Goal: Check status: Check status

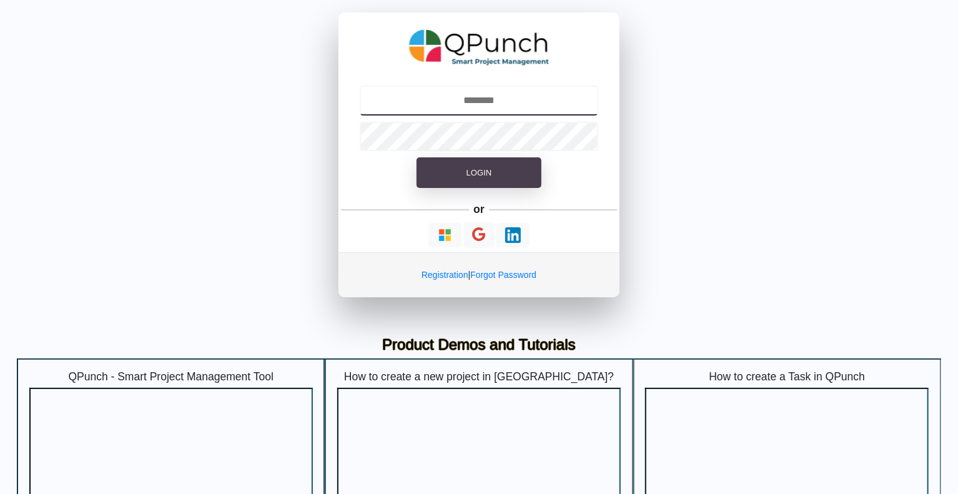
type input "**********"
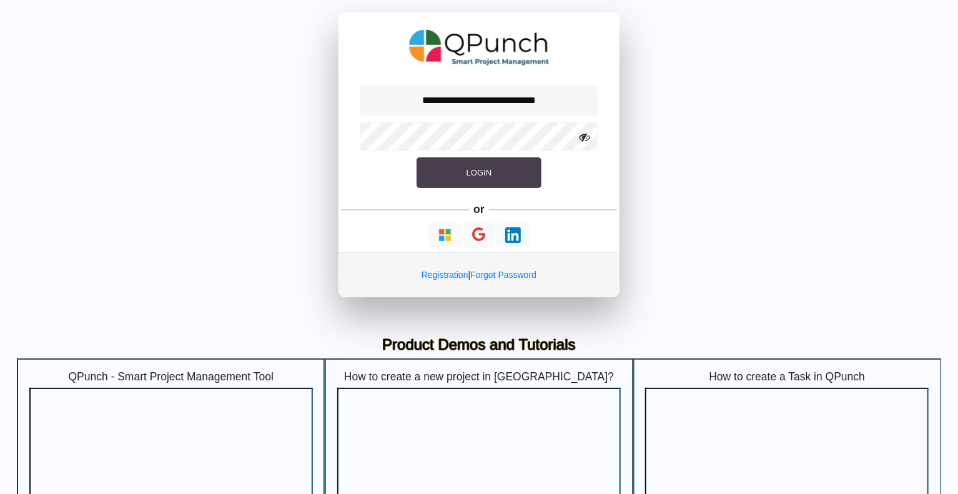
click at [459, 169] on button "Login" at bounding box center [478, 172] width 125 height 31
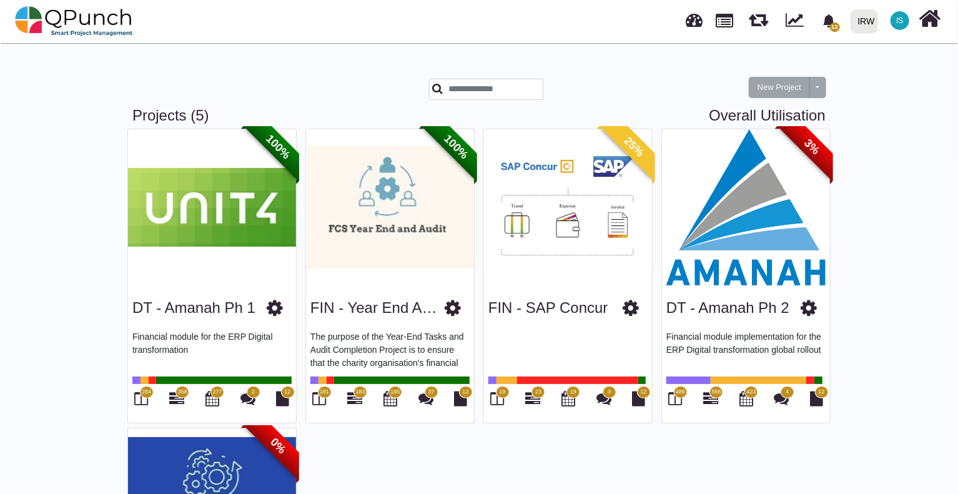
click at [795, 204] on img at bounding box center [746, 207] width 168 height 156
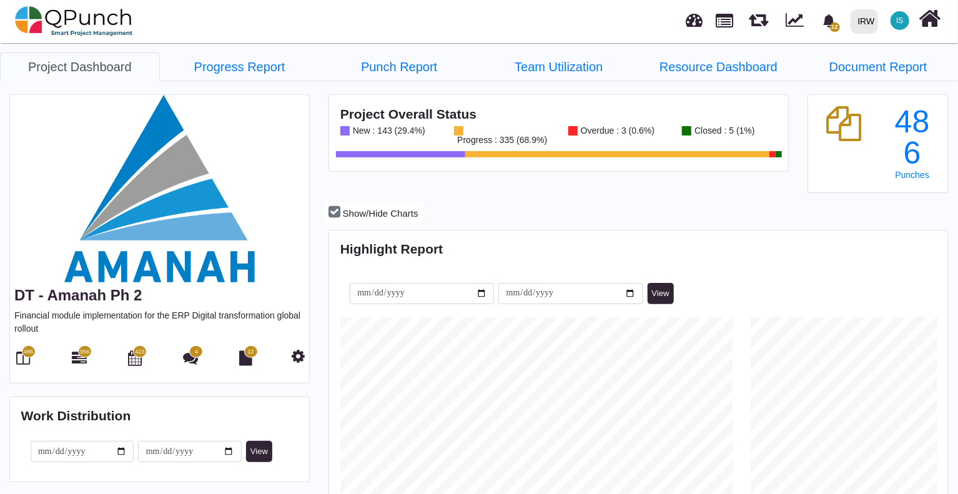
scroll to position [270, 615]
click at [264, 68] on link "Progress Report" at bounding box center [240, 66] width 160 height 29
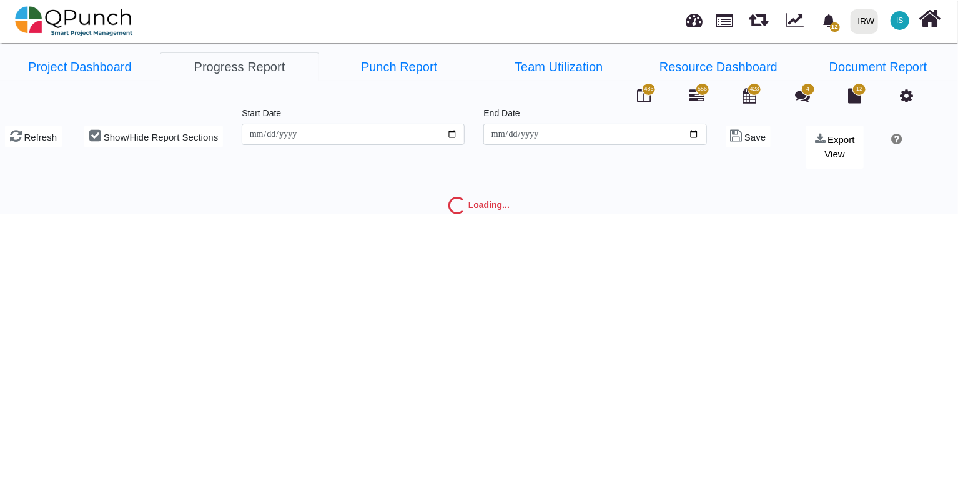
type input "**********"
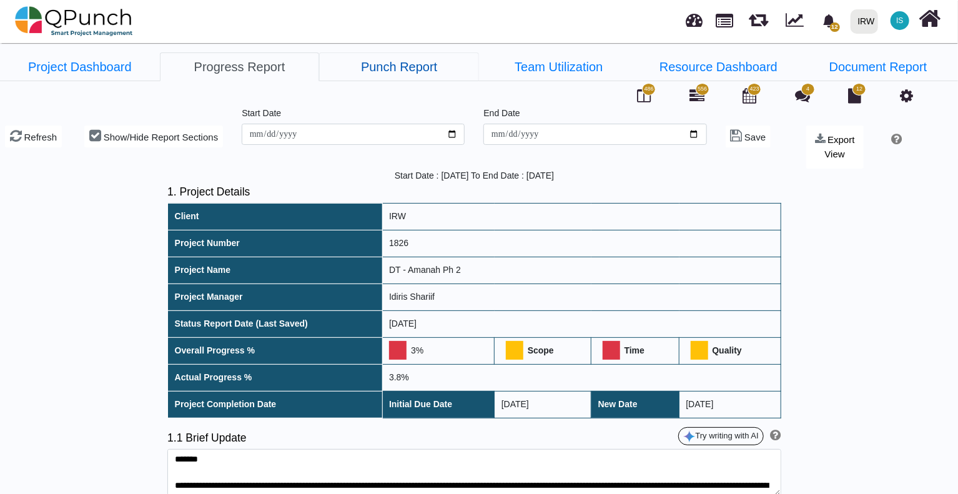
click at [402, 69] on link "Punch Report" at bounding box center [399, 66] width 160 height 29
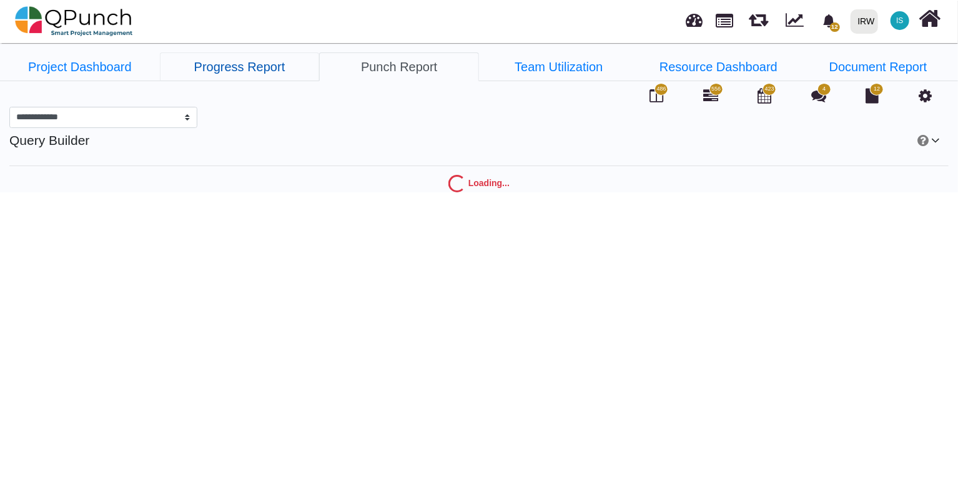
click at [250, 66] on link "Progress Report" at bounding box center [240, 66] width 160 height 29
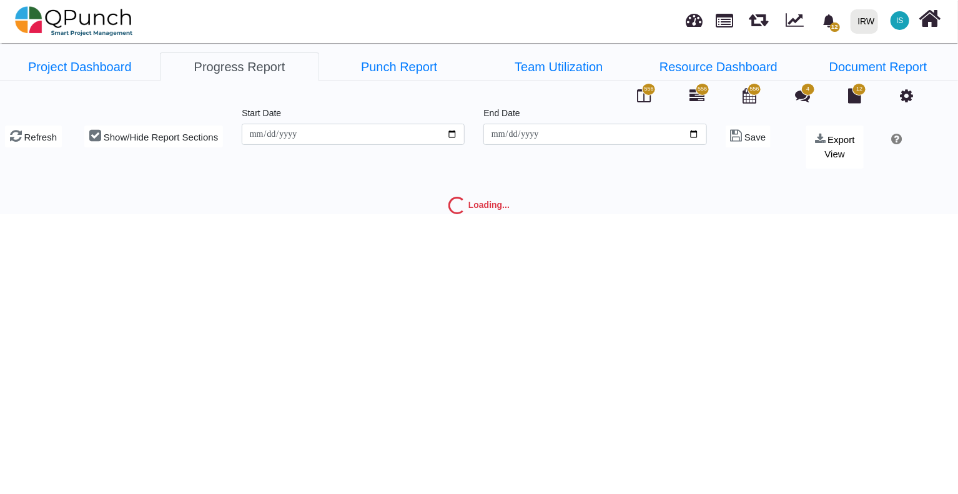
type input "**********"
click at [153, 133] on span "Show/Hide Report Sections" at bounding box center [161, 137] width 114 height 11
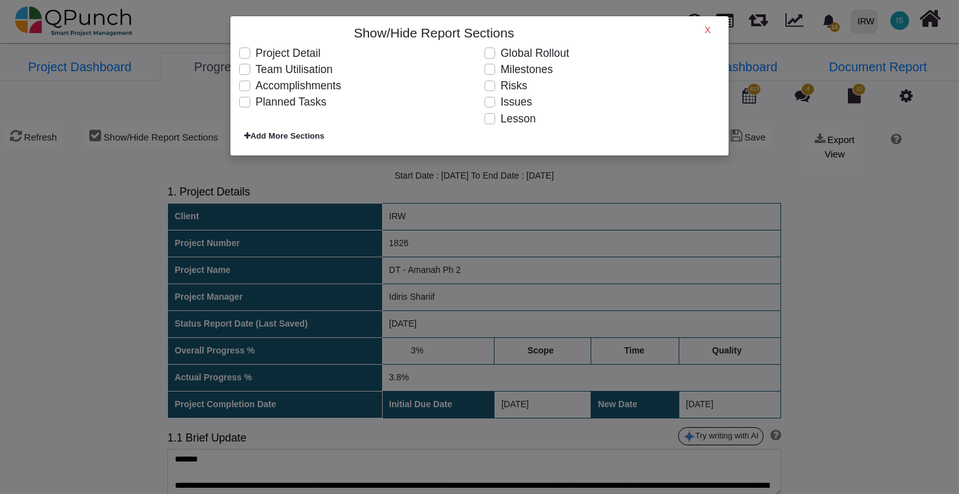
click at [501, 56] on label "Global Rollout" at bounding box center [535, 53] width 69 height 16
click at [709, 32] on h6 "X" at bounding box center [708, 30] width 6 height 11
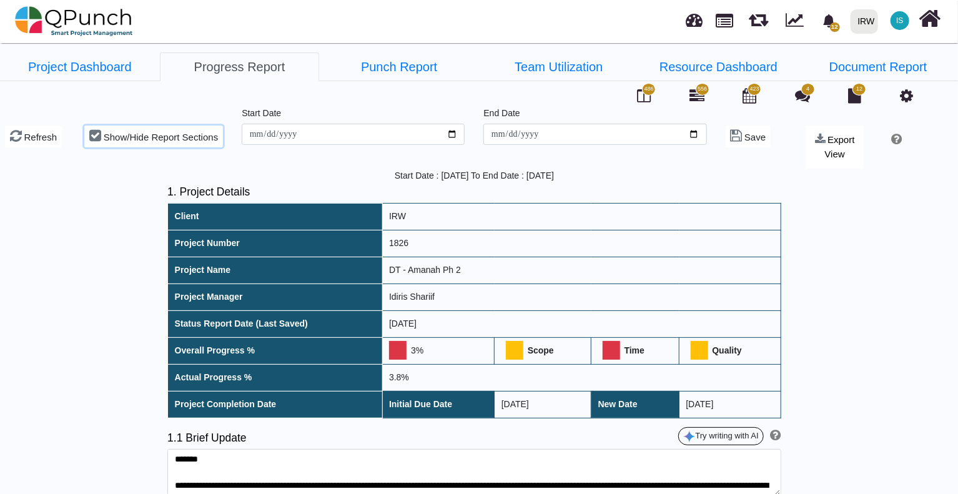
click at [198, 135] on span "Show/Hide Report Sections" at bounding box center [161, 137] width 114 height 11
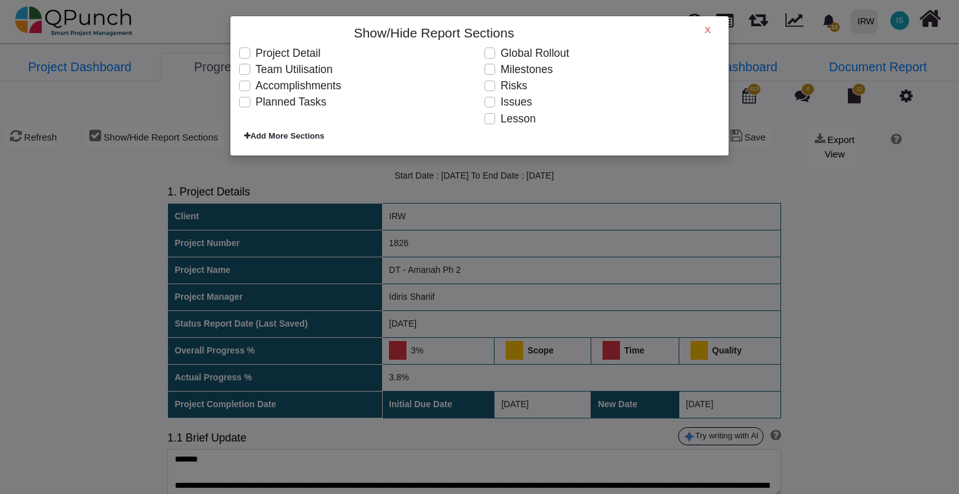
click at [255, 71] on label "Team Utilisation" at bounding box center [293, 69] width 77 height 16
click at [501, 67] on label "Milestones" at bounding box center [527, 69] width 52 height 16
click at [501, 122] on label "Lesson" at bounding box center [518, 118] width 35 height 16
click at [709, 31] on h6 "X" at bounding box center [708, 30] width 6 height 11
